Goal: Find specific page/section: Find specific page/section

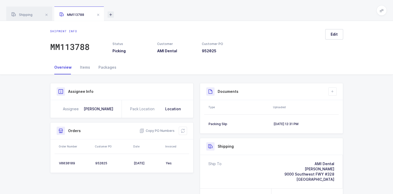
click at [111, 14] on icon at bounding box center [110, 14] width 6 height 6
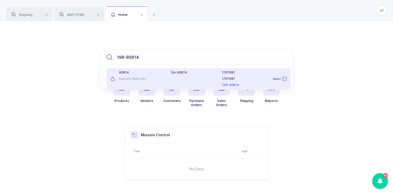
type input "198-90814"
click at [153, 79] on div "Danville Materials" at bounding box center [138, 79] width 54 height 4
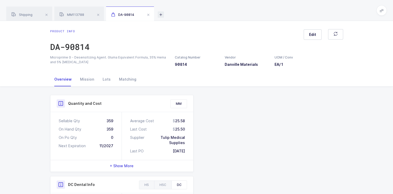
click at [161, 15] on icon at bounding box center [161, 14] width 6 height 6
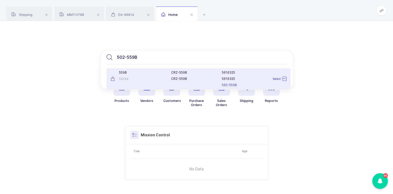
type input "502-559B"
click at [148, 75] on div "559B Corza" at bounding box center [137, 78] width 61 height 17
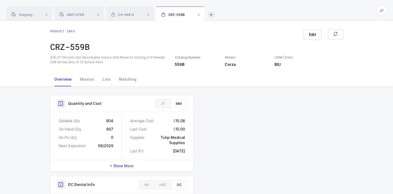
click at [212, 16] on icon at bounding box center [211, 14] width 6 height 6
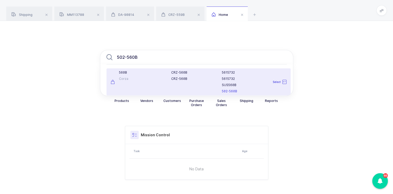
type input "502-560B"
click at [134, 78] on div "Corza" at bounding box center [138, 79] width 54 height 4
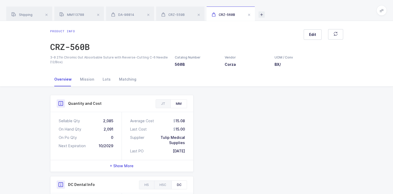
click at [261, 14] on icon at bounding box center [261, 14] width 6 height 6
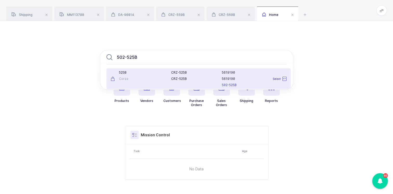
type input "502-525B"
click at [140, 75] on div "525B Corza" at bounding box center [137, 78] width 61 height 17
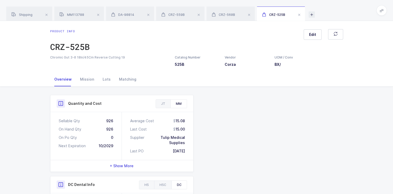
click at [313, 15] on icon at bounding box center [311, 14] width 6 height 6
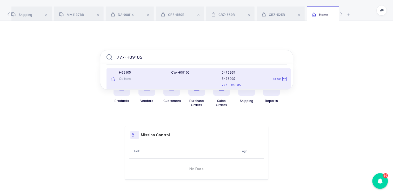
type input "777-H09105"
click at [135, 76] on div "H09105 Coltene" at bounding box center [137, 78] width 61 height 17
